Goal: Information Seeking & Learning: Understand process/instructions

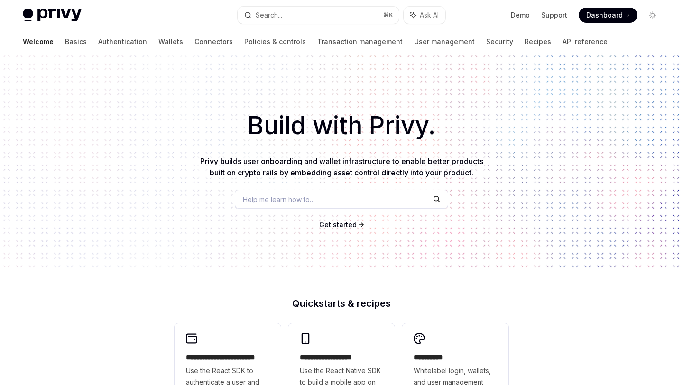
click at [20, 46] on div "Welcome Basics Authentication Wallets Connectors Policies & controls Transactio…" at bounding box center [341, 41] width 683 height 23
click at [65, 45] on link "Basics" at bounding box center [76, 41] width 22 height 23
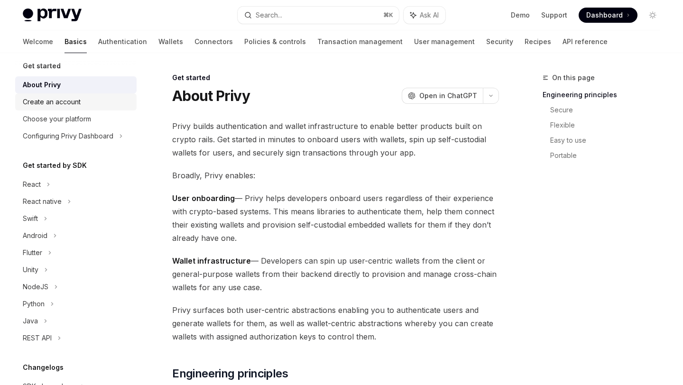
scroll to position [9, 0]
click at [100, 119] on div "Choose your platform" at bounding box center [77, 117] width 108 height 11
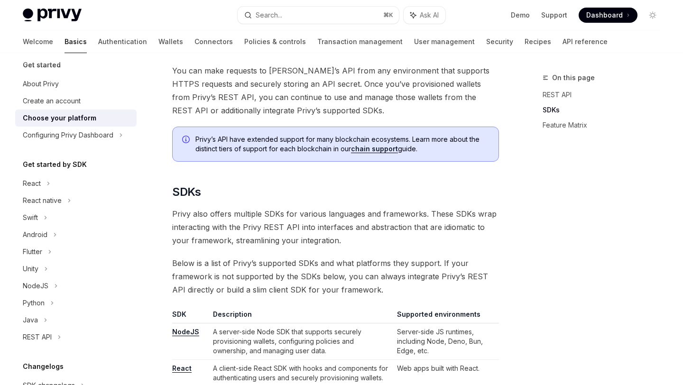
scroll to position [357, 0]
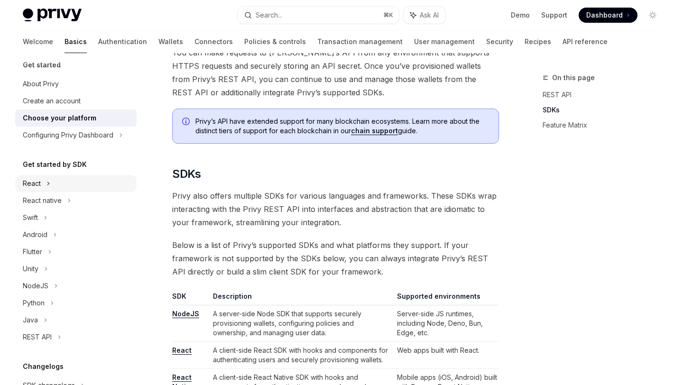
click at [88, 179] on div "React" at bounding box center [75, 183] width 121 height 17
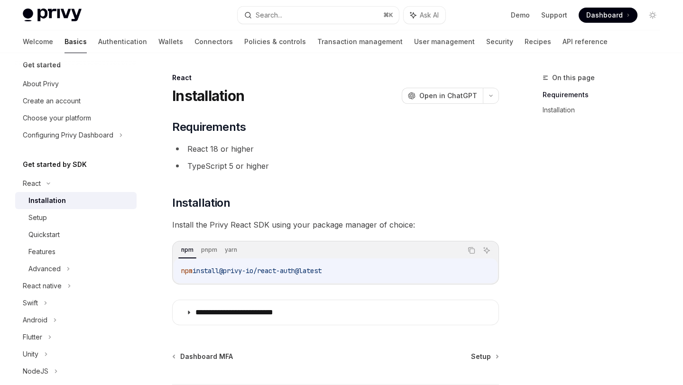
scroll to position [20, 0]
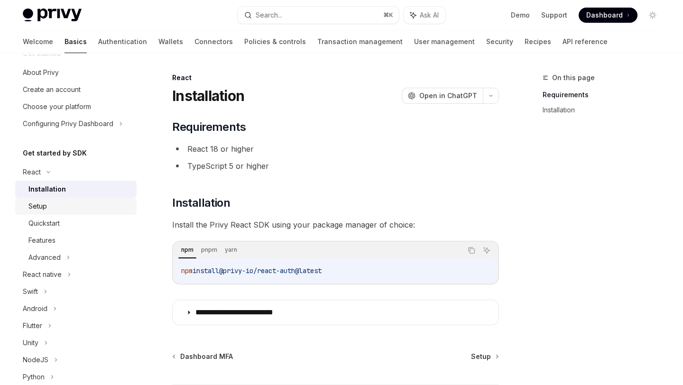
click at [100, 203] on div "Setup" at bounding box center [79, 206] width 102 height 11
type textarea "*"
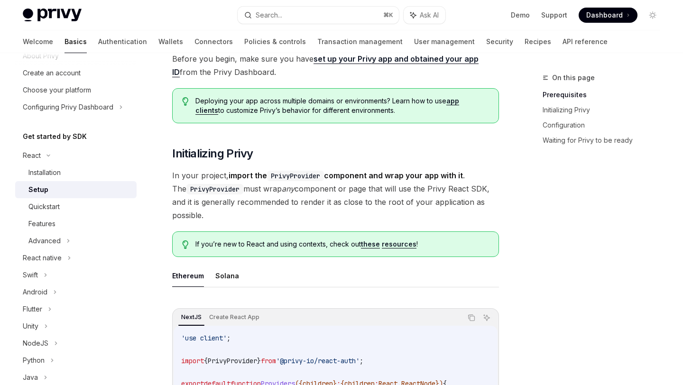
scroll to position [92, 0]
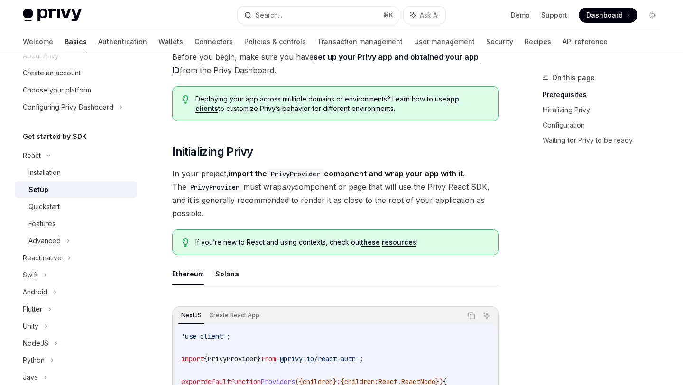
click at [259, 210] on span "In your project, import the PrivyProvider component and wrap your app with it .…" at bounding box center [335, 193] width 327 height 53
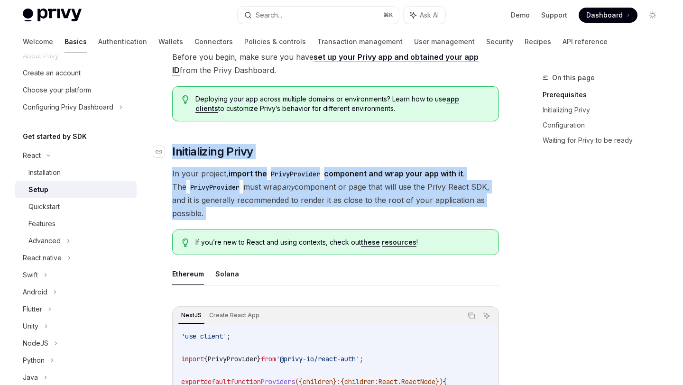
drag, startPoint x: 259, startPoint y: 210, endPoint x: 259, endPoint y: 155, distance: 55.0
click at [259, 155] on h2 "​ Initializing Privy" at bounding box center [335, 151] width 327 height 15
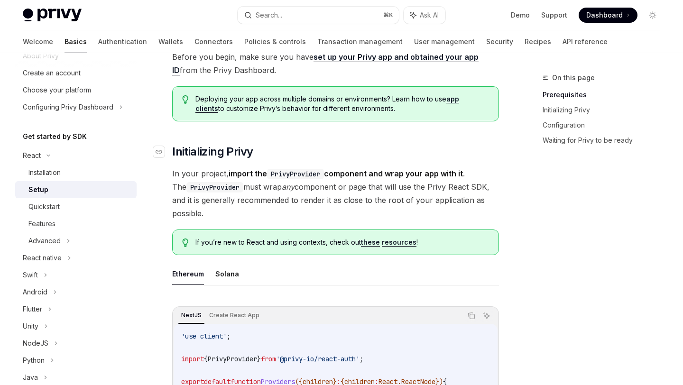
click at [259, 155] on h2 "​ Initializing Privy" at bounding box center [335, 151] width 327 height 15
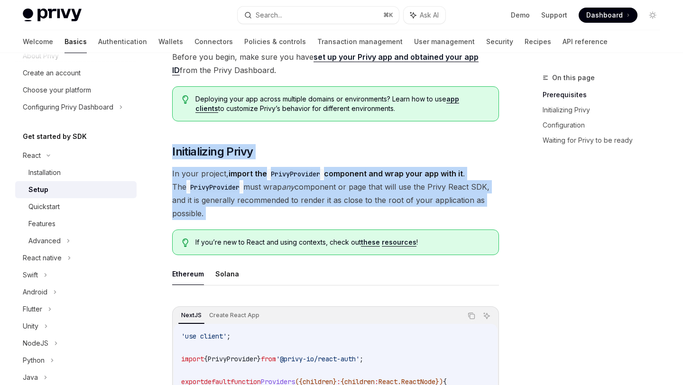
drag, startPoint x: 259, startPoint y: 155, endPoint x: 242, endPoint y: 207, distance: 54.4
click at [242, 207] on span "In your project, import the PrivyProvider component and wrap your app with it .…" at bounding box center [335, 193] width 327 height 53
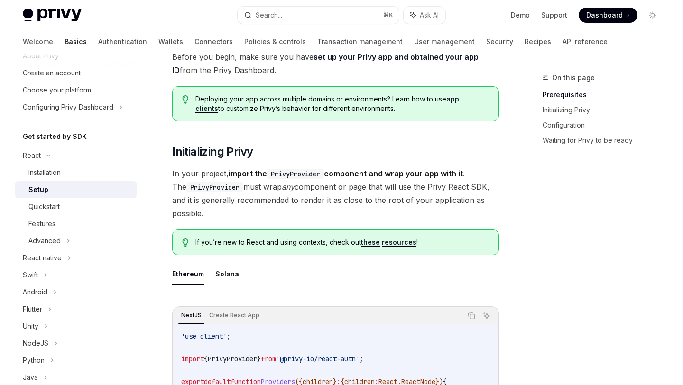
click at [242, 207] on span "In your project, import the PrivyProvider component and wrap your app with it .…" at bounding box center [335, 193] width 327 height 53
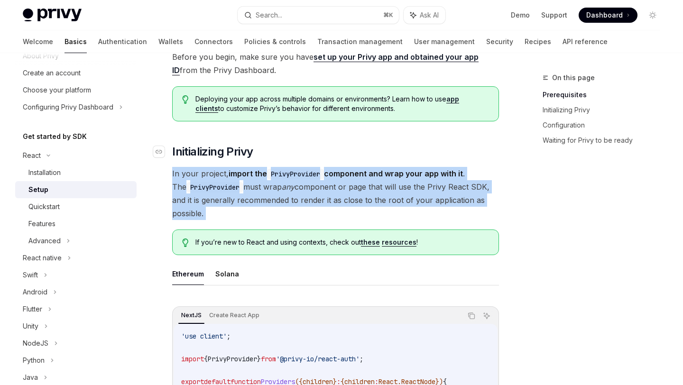
drag, startPoint x: 242, startPoint y: 207, endPoint x: 243, endPoint y: 151, distance: 56.4
click at [243, 151] on span "Initializing Privy" at bounding box center [212, 151] width 81 height 15
